Goal: Find specific page/section: Find specific page/section

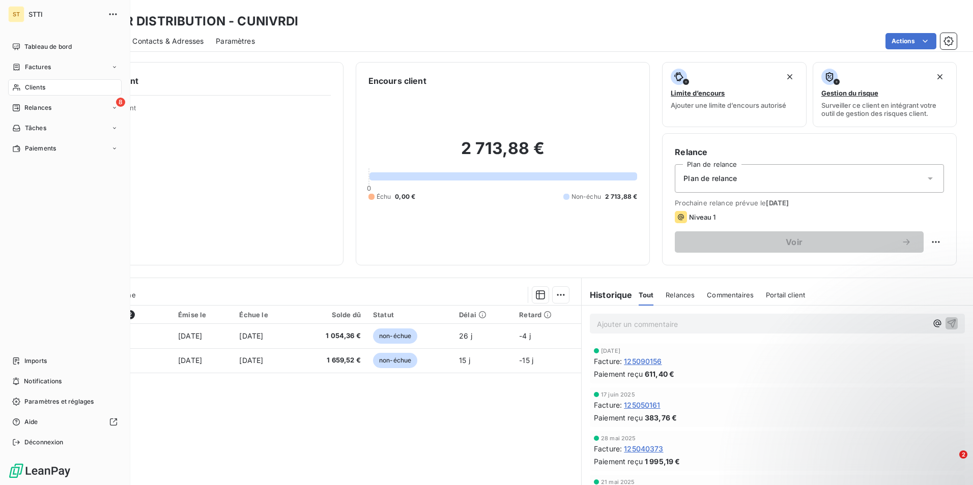
click at [39, 88] on span "Clients" at bounding box center [35, 87] width 20 height 9
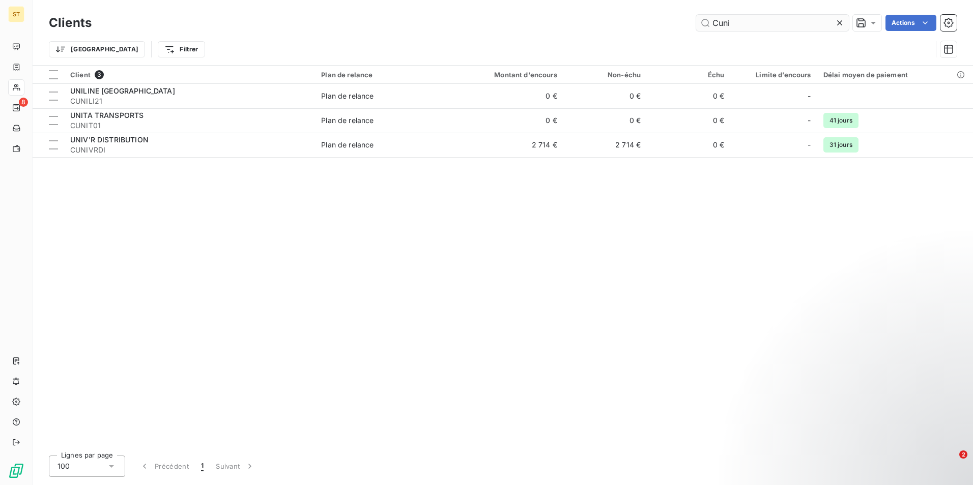
click at [748, 24] on input "Cuni" at bounding box center [772, 23] width 153 height 16
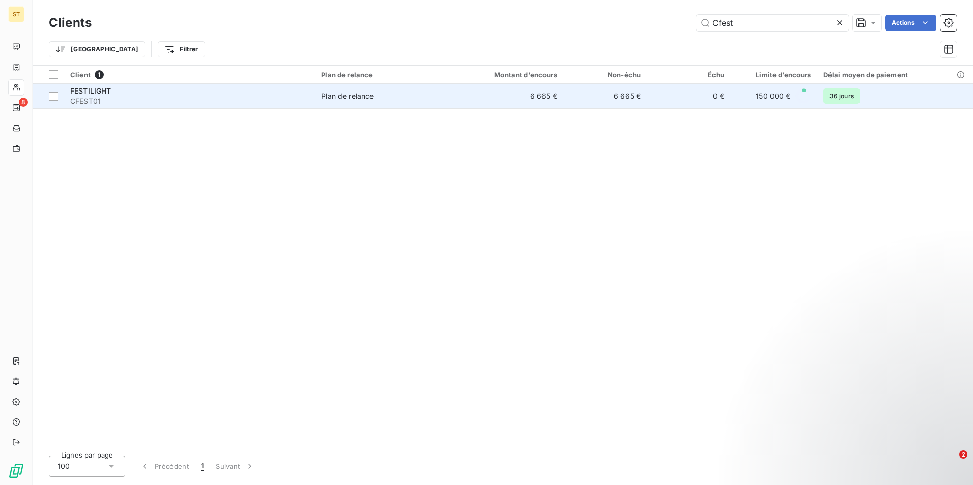
type input "Cfest"
click at [477, 95] on td "6 665 €" at bounding box center [507, 96] width 112 height 24
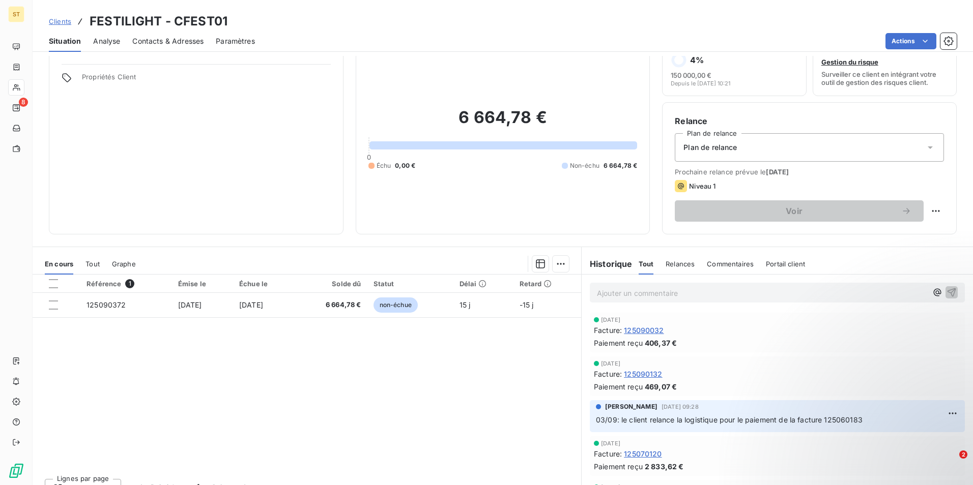
scroll to position [47, 0]
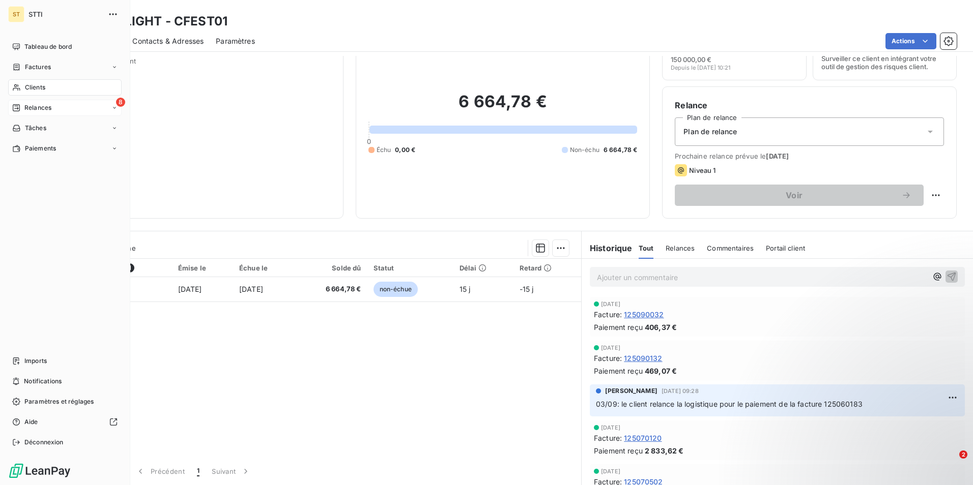
click at [26, 110] on span "Relances" at bounding box center [37, 107] width 27 height 9
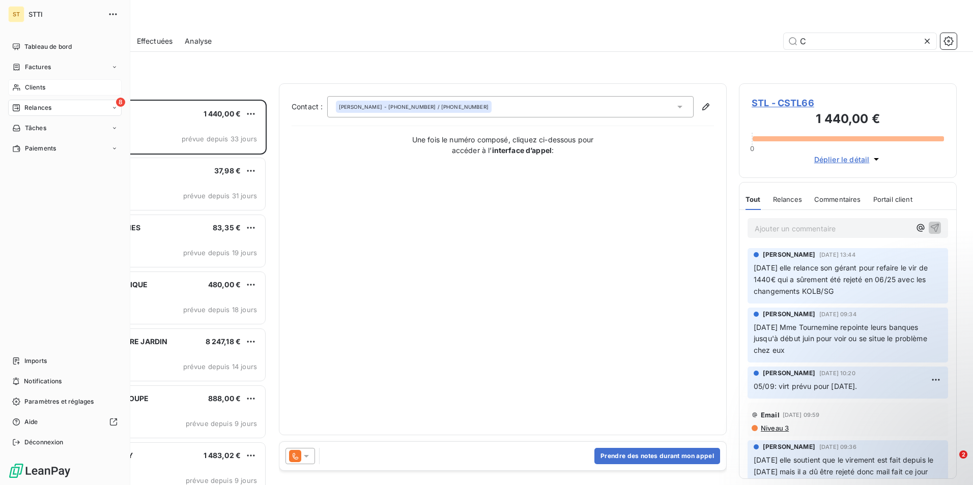
click at [37, 87] on span "Clients" at bounding box center [35, 87] width 20 height 9
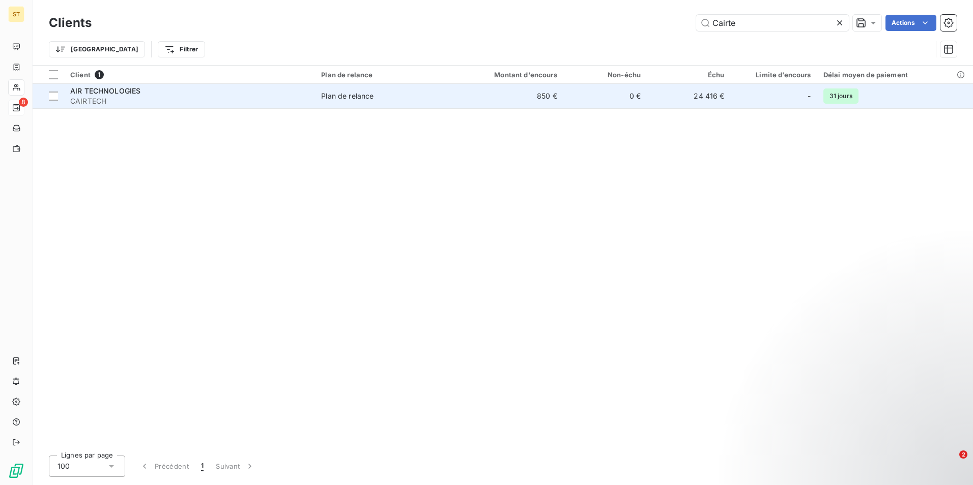
type input "Cairte"
click at [149, 88] on div "AIR TECHNOLOGIES" at bounding box center [189, 91] width 239 height 10
